Goal: Information Seeking & Learning: Learn about a topic

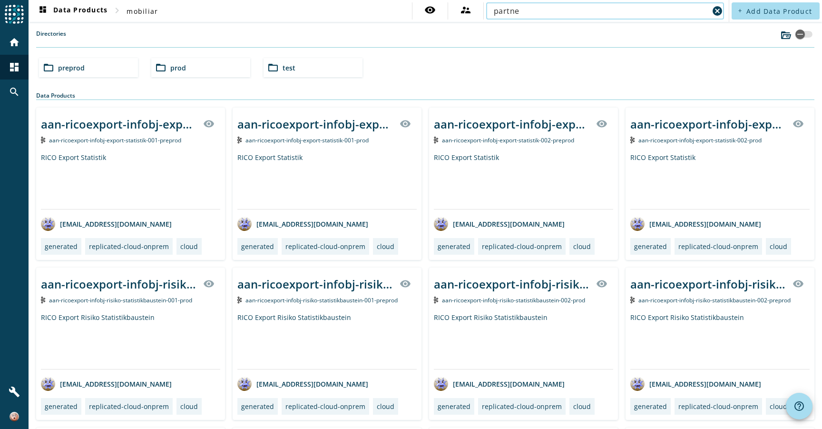
type input "partner"
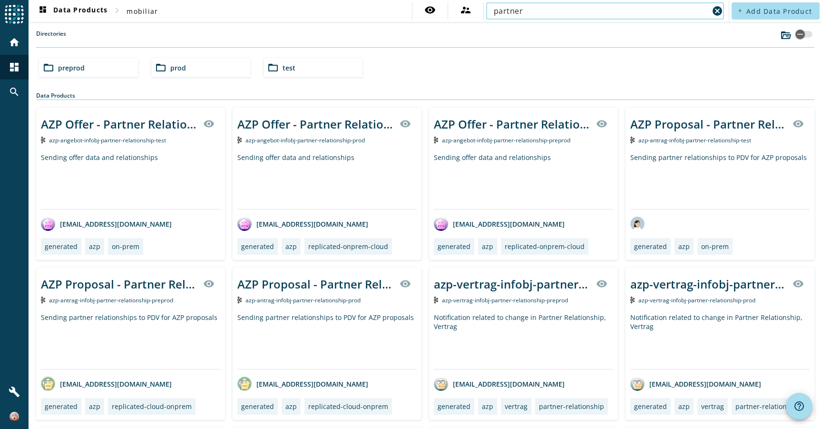
click at [607, 7] on input "partner" at bounding box center [601, 10] width 215 height 11
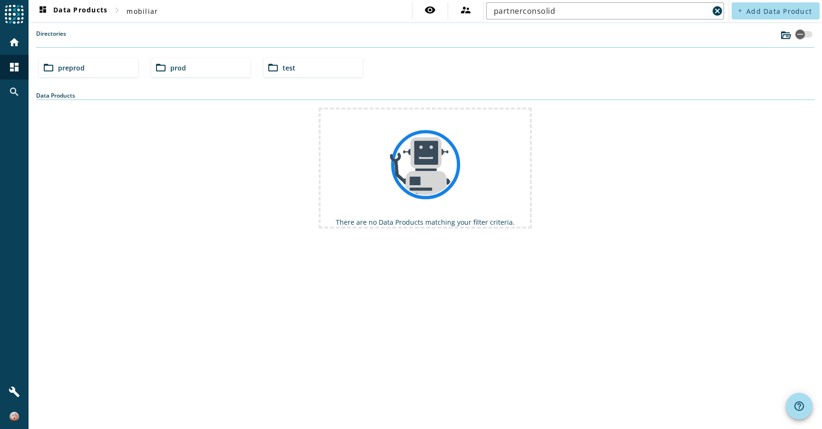
click at [72, 66] on span "preprod" at bounding box center [71, 67] width 27 height 9
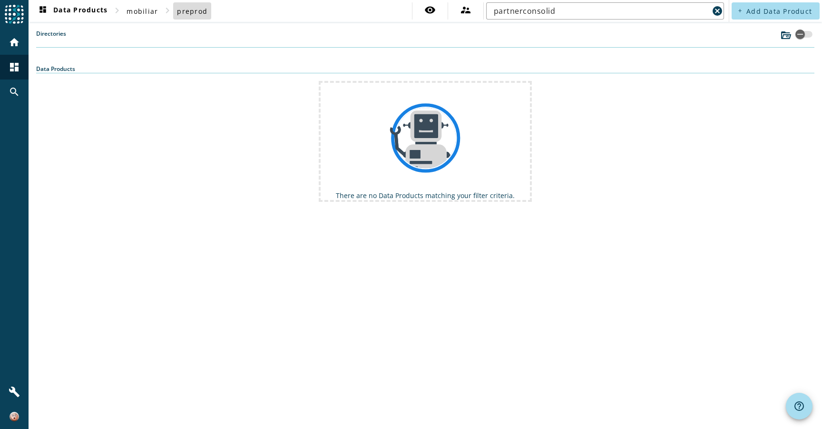
click at [195, 9] on span "preprod" at bounding box center [192, 11] width 30 height 9
drag, startPoint x: 579, startPoint y: 9, endPoint x: 457, endPoint y: 9, distance: 122.3
click at [457, 10] on div "visibility supervisor_account partnerconsolid cancel" at bounding box center [569, 10] width 315 height 17
type input "[PERSON_NAME]"
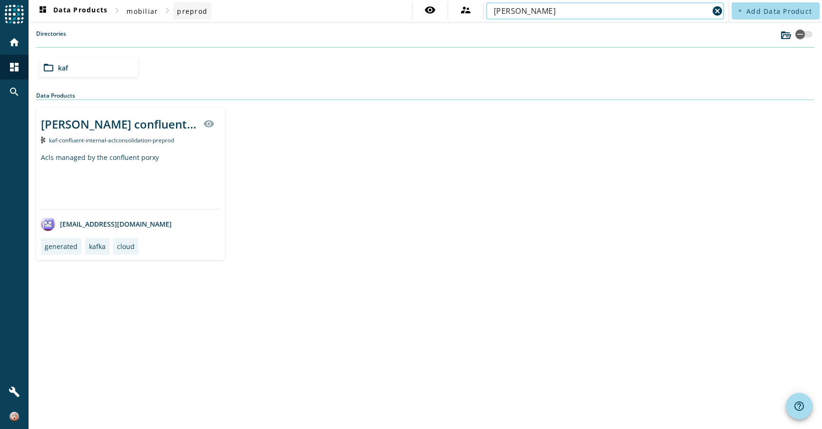
click at [184, 11] on span "preprod" at bounding box center [192, 11] width 30 height 9
click at [81, 64] on div "folder_open kaf" at bounding box center [88, 67] width 99 height 19
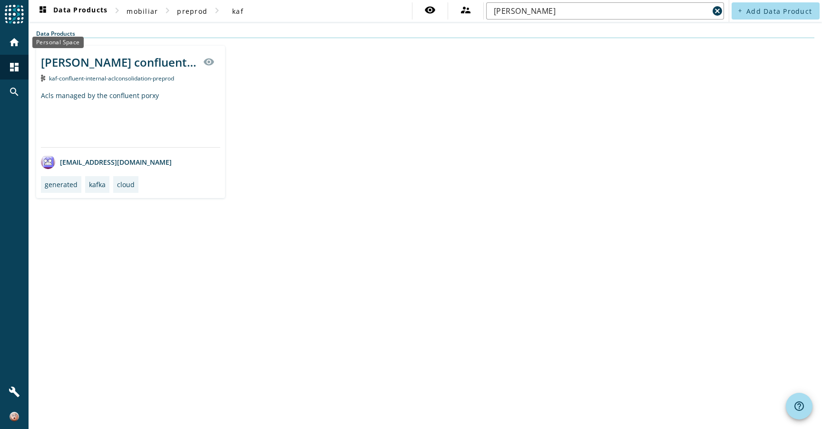
click at [14, 42] on mat-icon "home" at bounding box center [14, 42] width 11 height 11
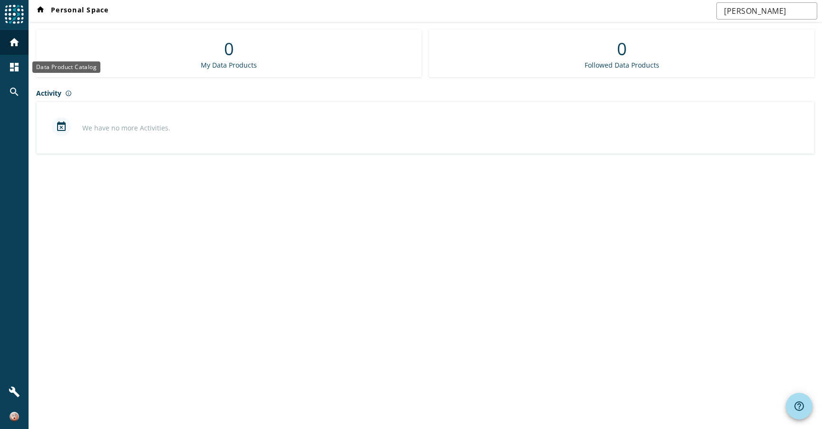
click at [12, 72] on mat-icon "dashboard" at bounding box center [14, 66] width 11 height 11
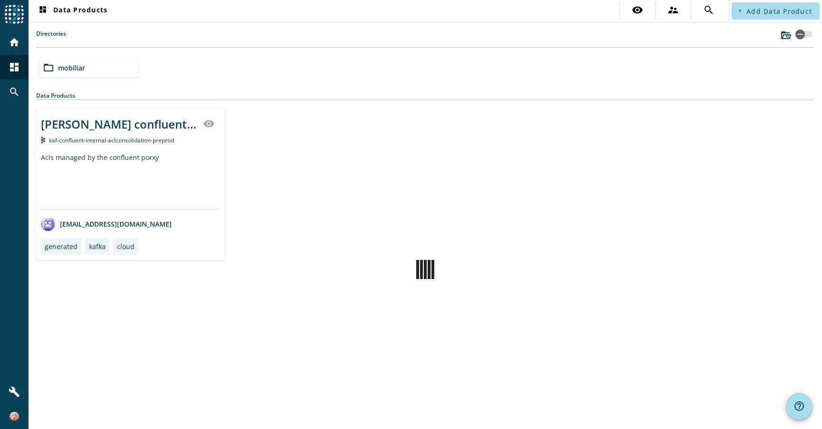
click at [125, 70] on div "folder_open mobiliar" at bounding box center [88, 67] width 99 height 19
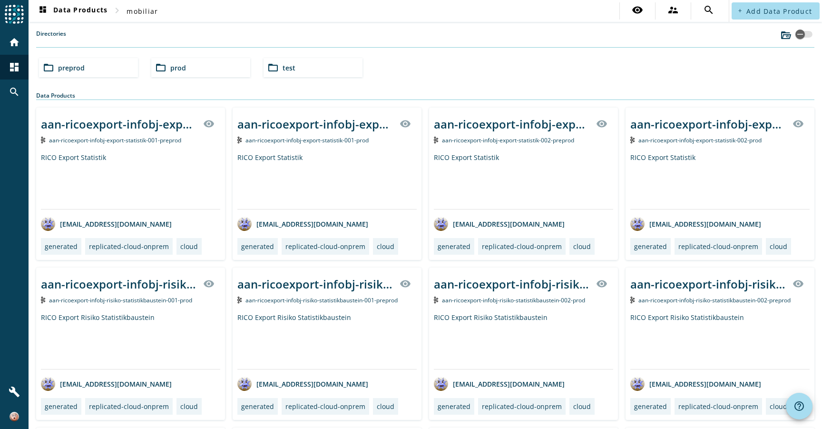
click at [115, 69] on div "folder_open preprod" at bounding box center [88, 67] width 99 height 19
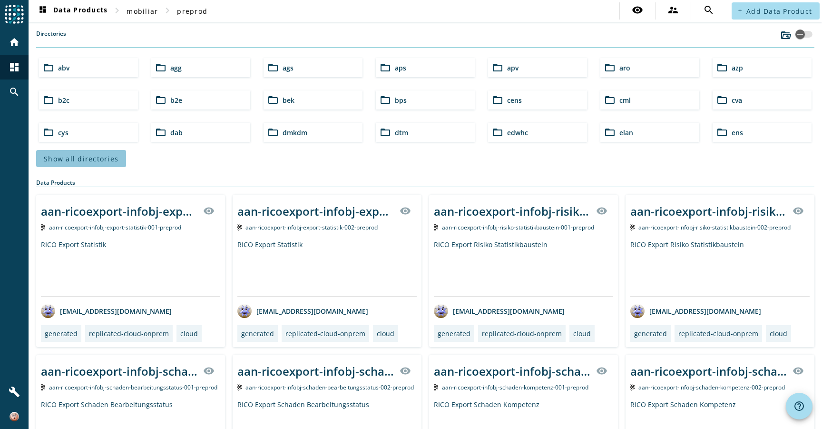
click at [97, 158] on span "Show all directories" at bounding box center [81, 158] width 75 height 9
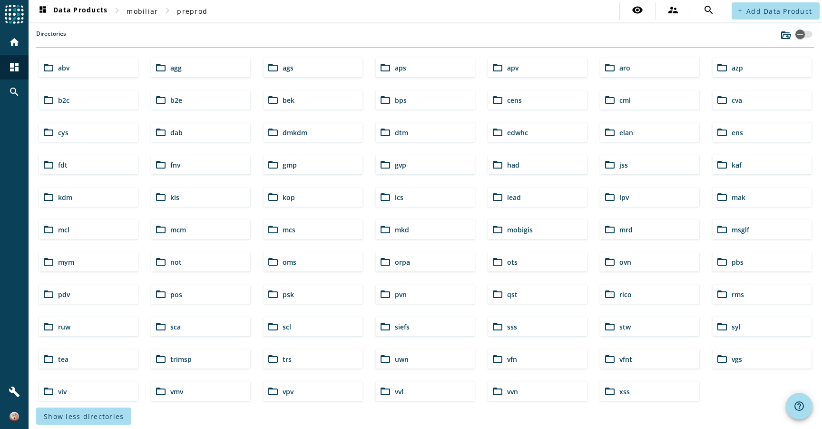
click at [85, 290] on div "folder_open pdv" at bounding box center [88, 294] width 99 height 19
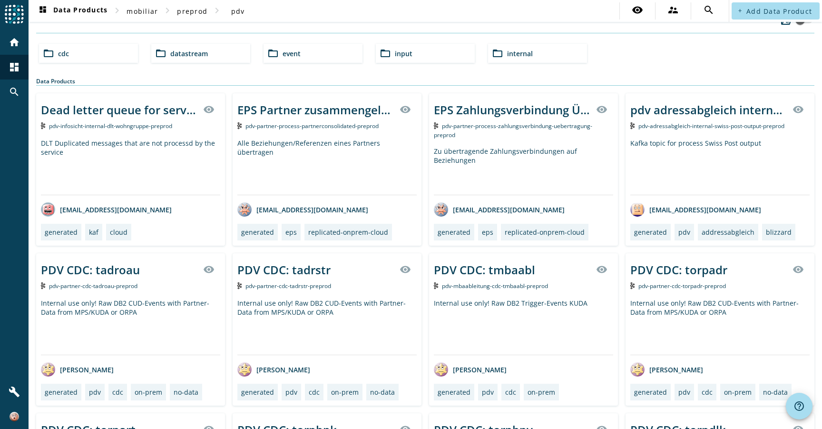
scroll to position [24, 0]
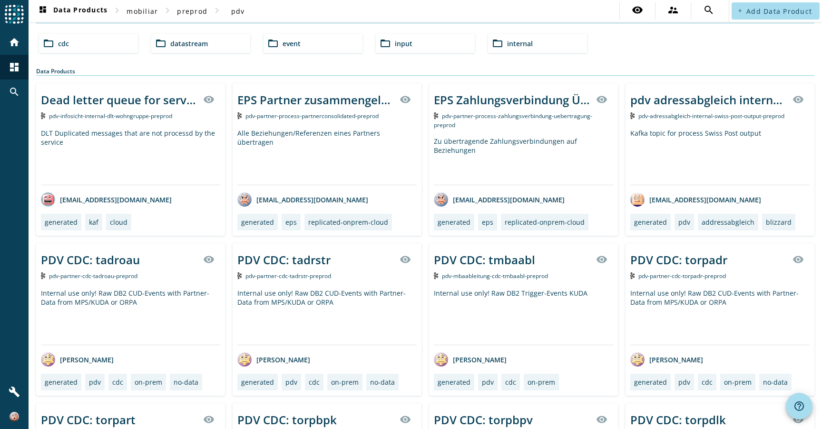
click at [320, 115] on span "pdv-partner-process-partnerconsolidated-preprod" at bounding box center [312, 116] width 133 height 8
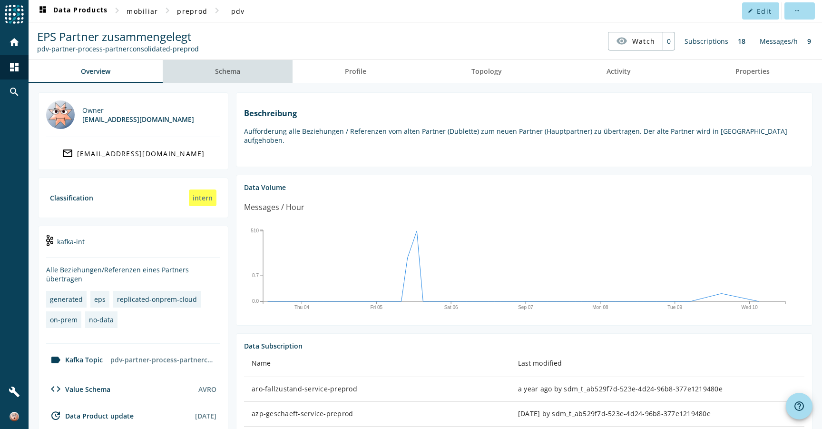
click at [227, 72] on span "Schema" at bounding box center [227, 71] width 25 height 7
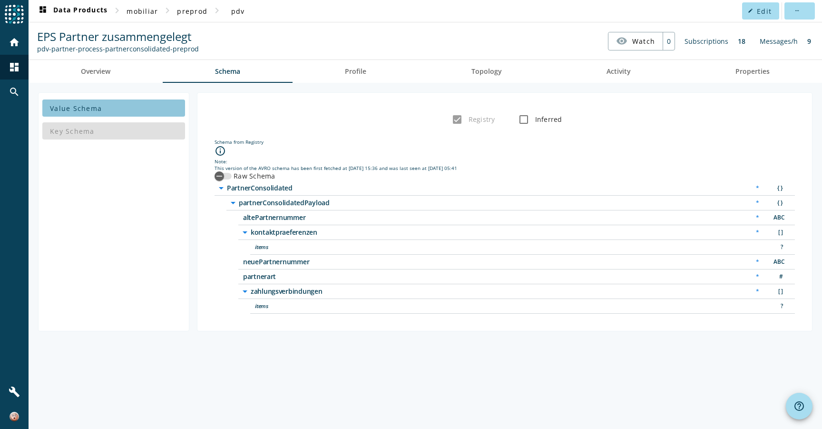
click at [103, 108] on span at bounding box center [113, 108] width 143 height 23
click at [228, 175] on div "button" at bounding box center [219, 176] width 19 height 19
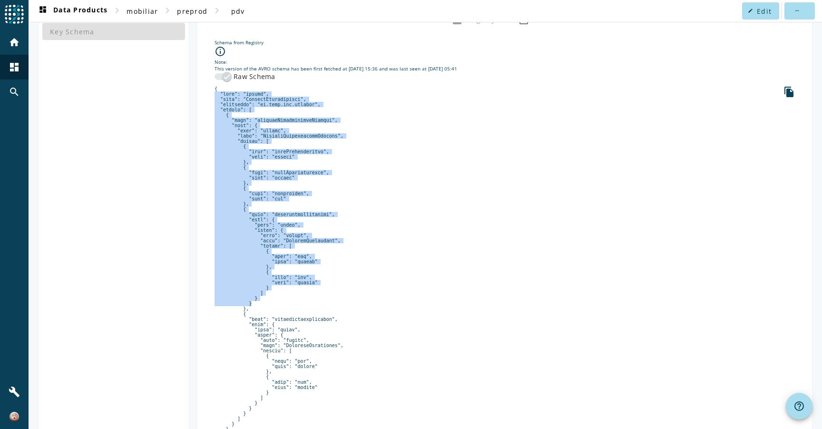
scroll to position [176, 0]
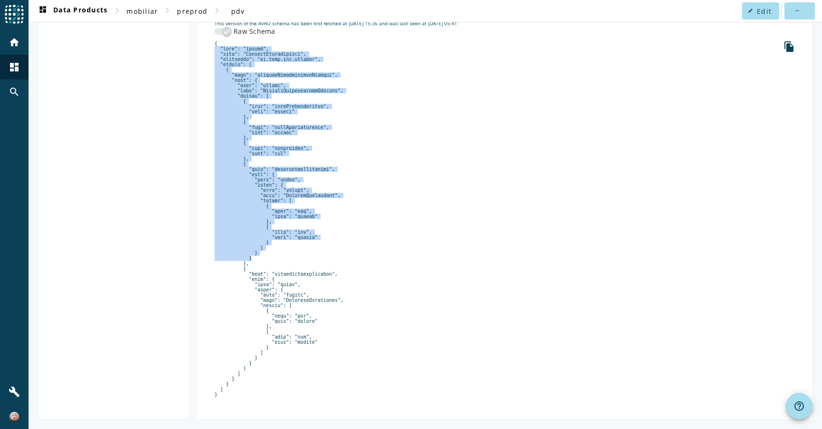
drag, startPoint x: 221, startPoint y: 188, endPoint x: 238, endPoint y: 404, distance: 216.8
click at [238, 404] on div "Schema from Registry info_outline Note: This version of the AVRO schema has bee…" at bounding box center [505, 197] width 600 height 427
copy pre "{ "type": "record", "name": "PartnerConsolidated", "namespace": "ch.mobi.pdv.pa…"
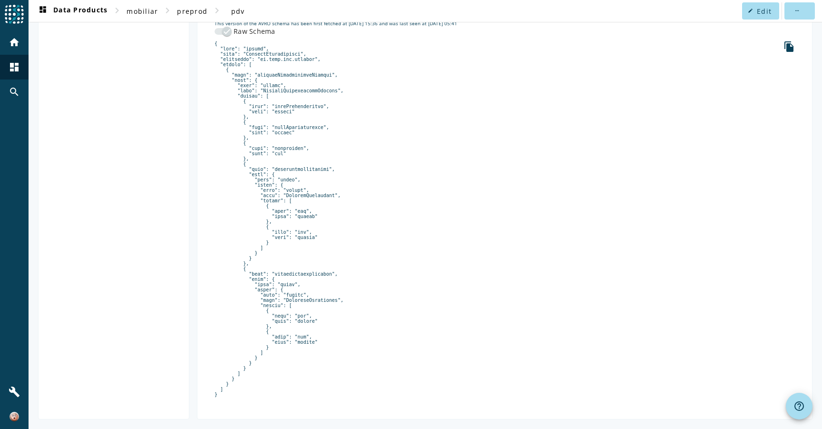
click at [299, 159] on pre at bounding box center [505, 219] width 581 height 356
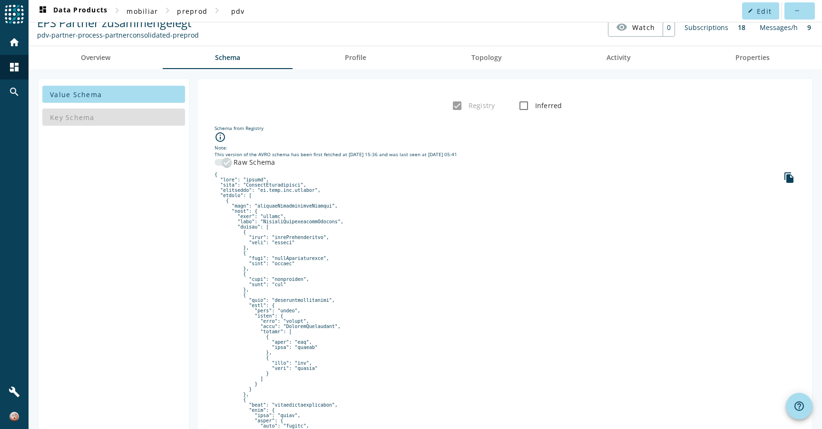
scroll to position [0, 0]
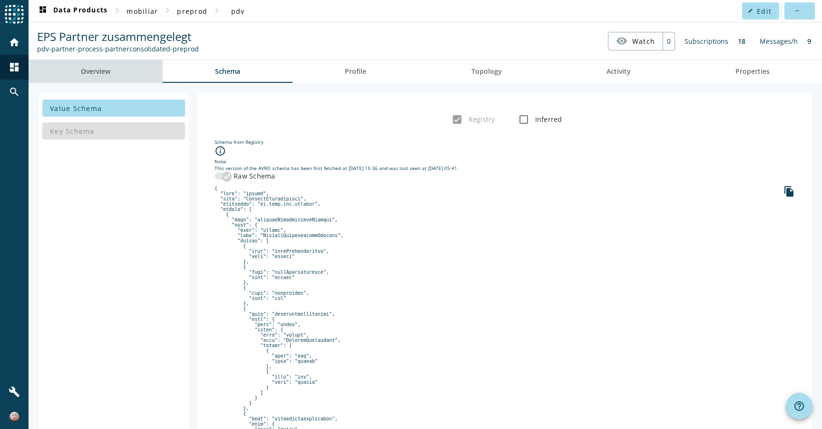
click at [101, 71] on span "Overview" at bounding box center [96, 71] width 30 height 7
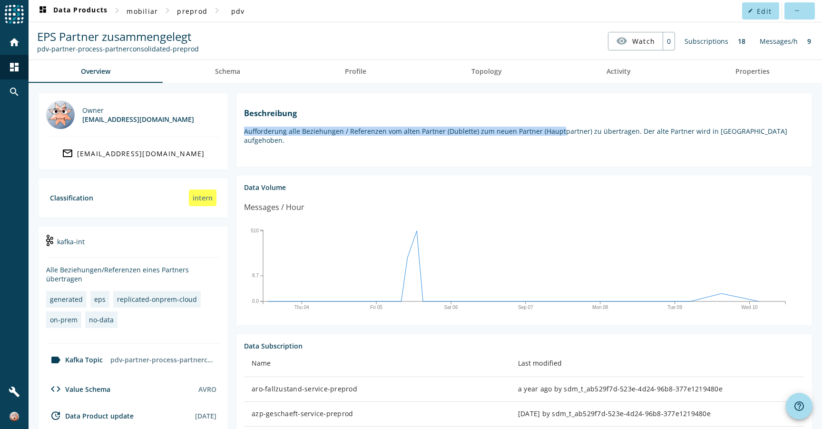
drag, startPoint x: 245, startPoint y: 131, endPoint x: 558, endPoint y: 130, distance: 312.6
click at [558, 130] on p "Aufforderung alle Beziehungen / Referenzen vom alten Partner (Dublette) zum neu…" at bounding box center [524, 136] width 561 height 18
click at [558, 129] on p "Aufforderung alle Beziehungen / Referenzen vom alten Partner (Dublette) zum neu…" at bounding box center [524, 136] width 561 height 18
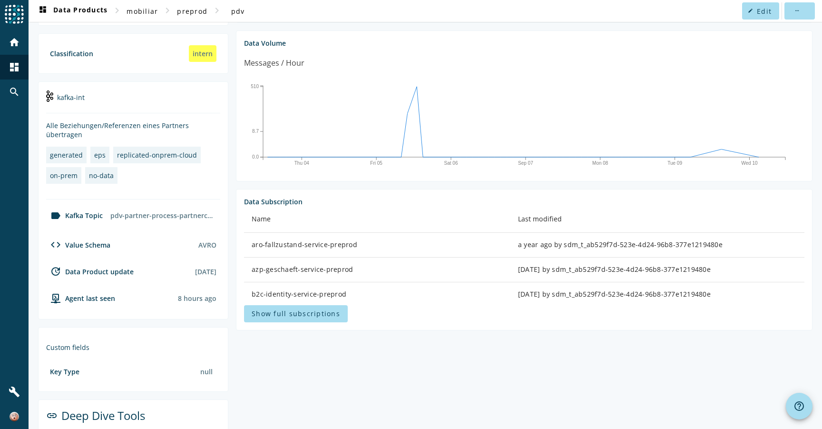
scroll to position [159, 0]
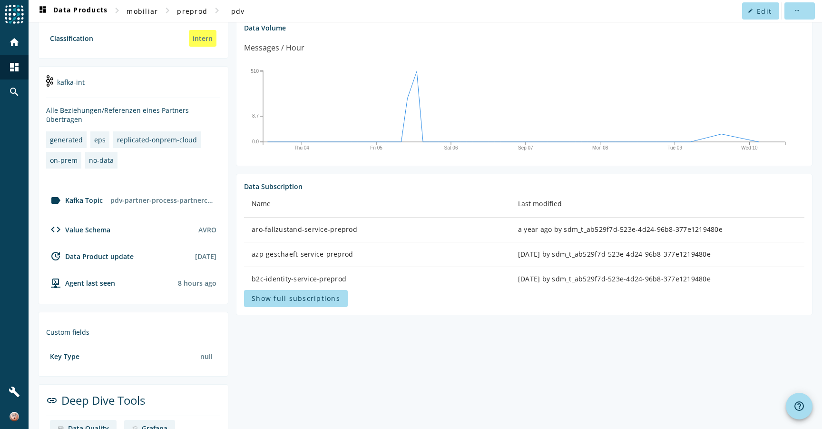
click at [322, 300] on section "Data Subscription Name Last modified aro-fallzustand-service-preprod a year ago…" at bounding box center [524, 244] width 577 height 141
click at [322, 296] on span at bounding box center [296, 298] width 104 height 23
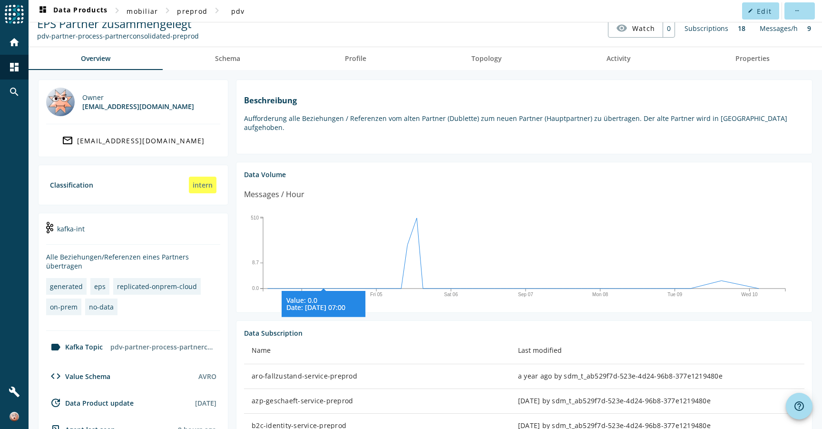
scroll to position [0, 0]
